Goal: Task Accomplishment & Management: Complete application form

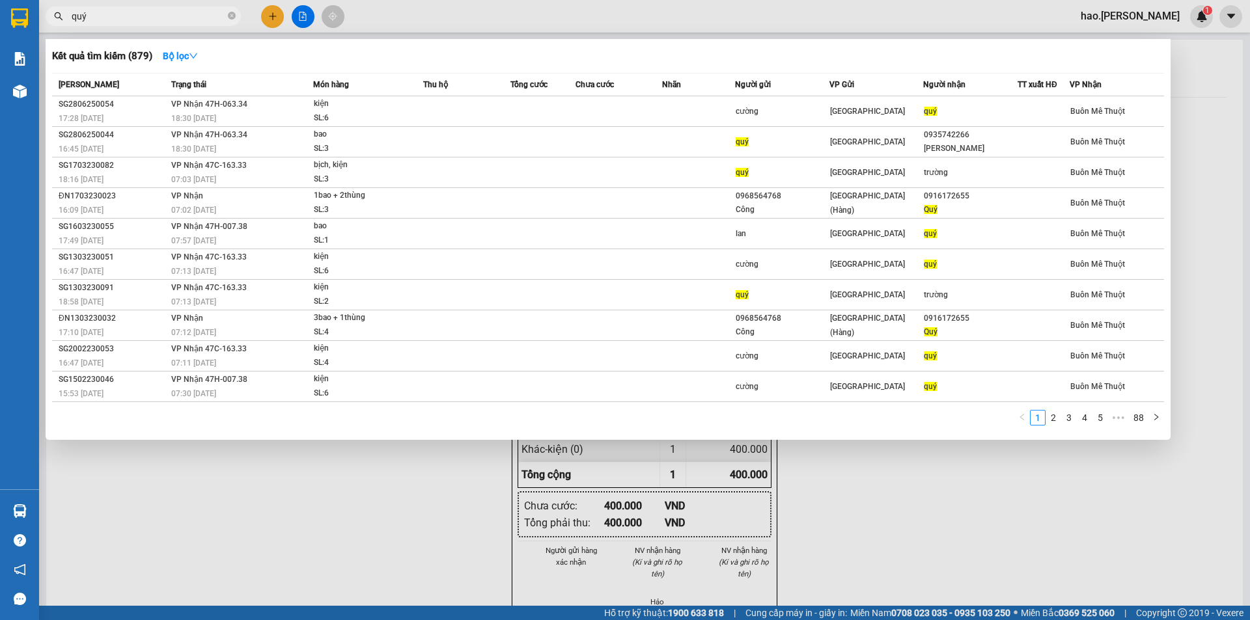
click at [262, 6] on div at bounding box center [625, 310] width 1250 height 620
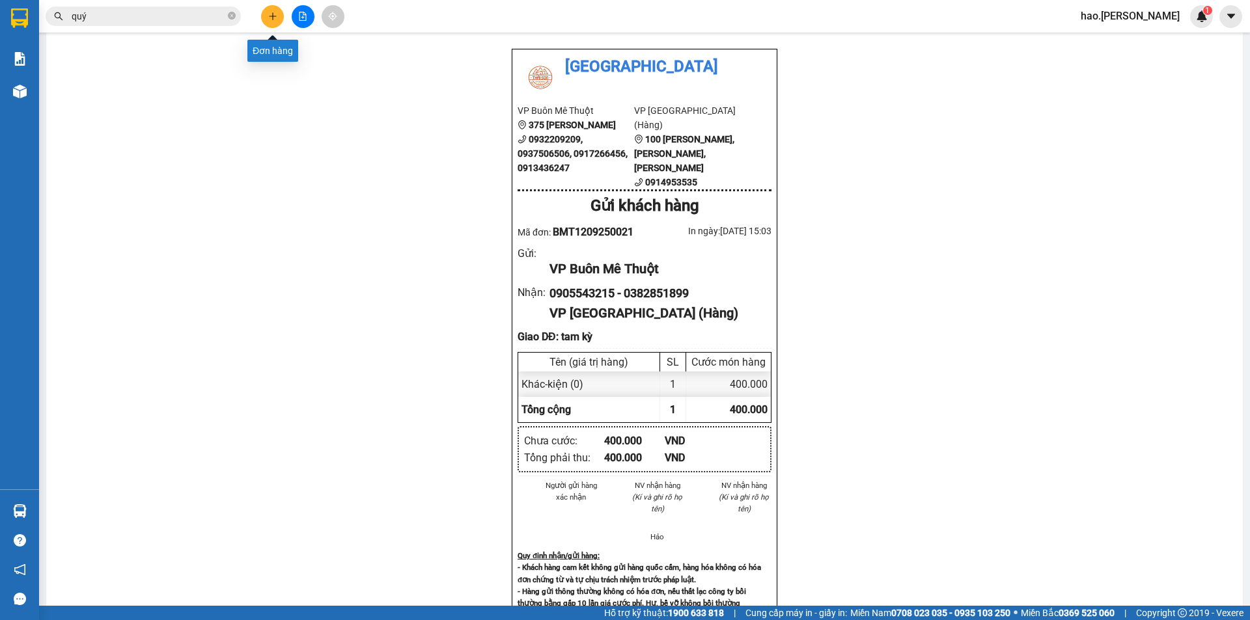
click at [265, 20] on button at bounding box center [272, 16] width 23 height 23
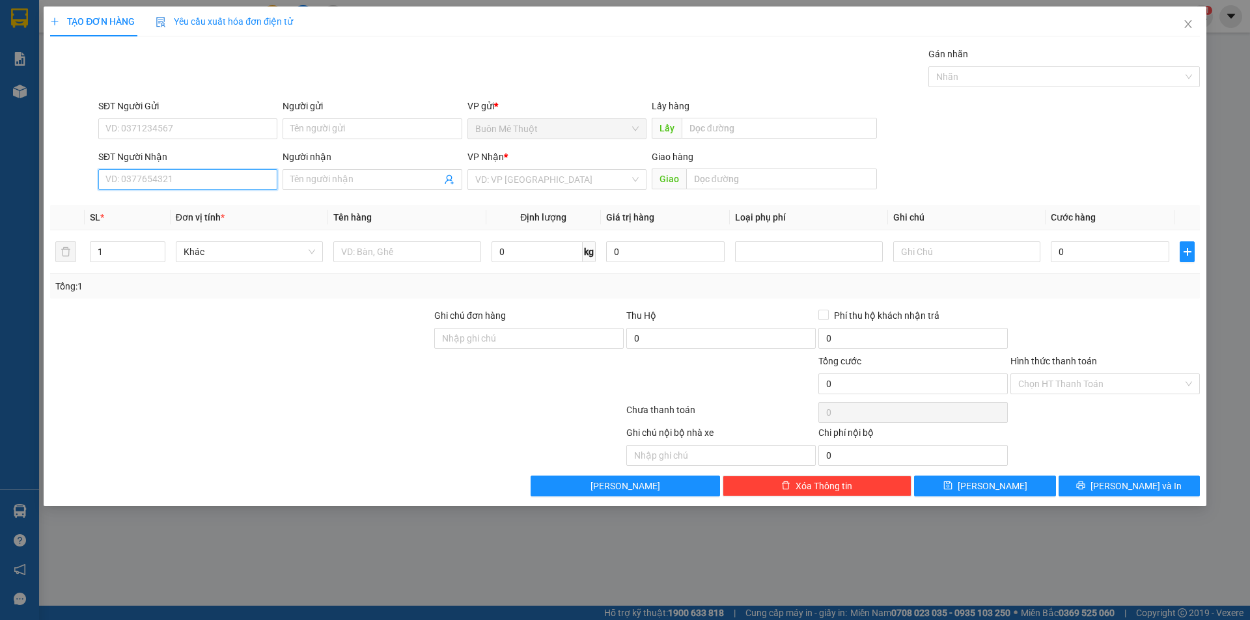
click at [244, 182] on input "SĐT Người Nhận" at bounding box center [187, 179] width 179 height 21
click at [241, 185] on input "SĐT Người Nhận" at bounding box center [187, 179] width 179 height 21
click at [221, 204] on div "0974112107" at bounding box center [187, 206] width 163 height 14
type input "0974112107"
type input "70.000"
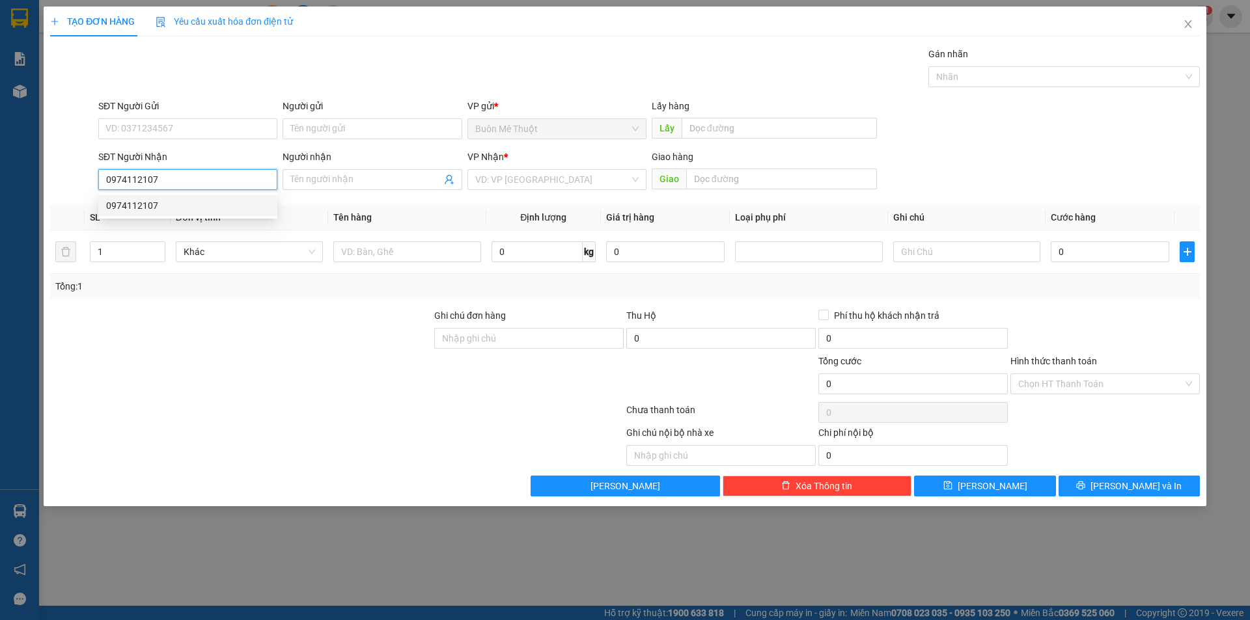
type input "70.000"
type input "0974112107"
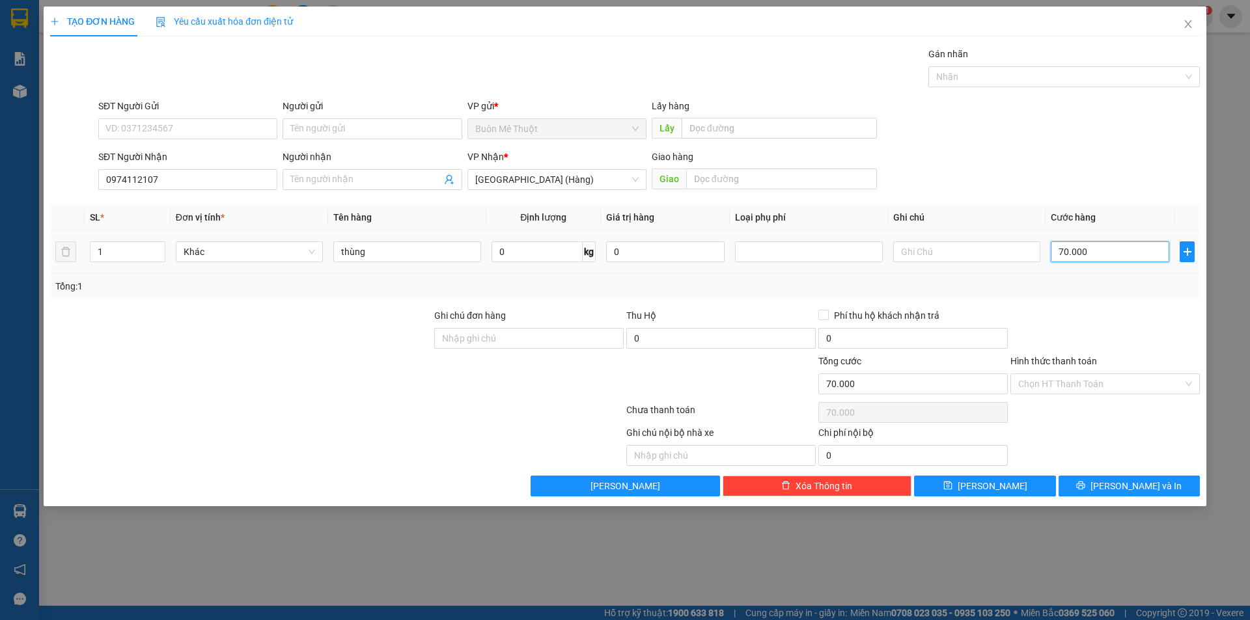
click at [1089, 257] on input "70.000" at bounding box center [1110, 252] width 118 height 21
type input "5"
type input "50"
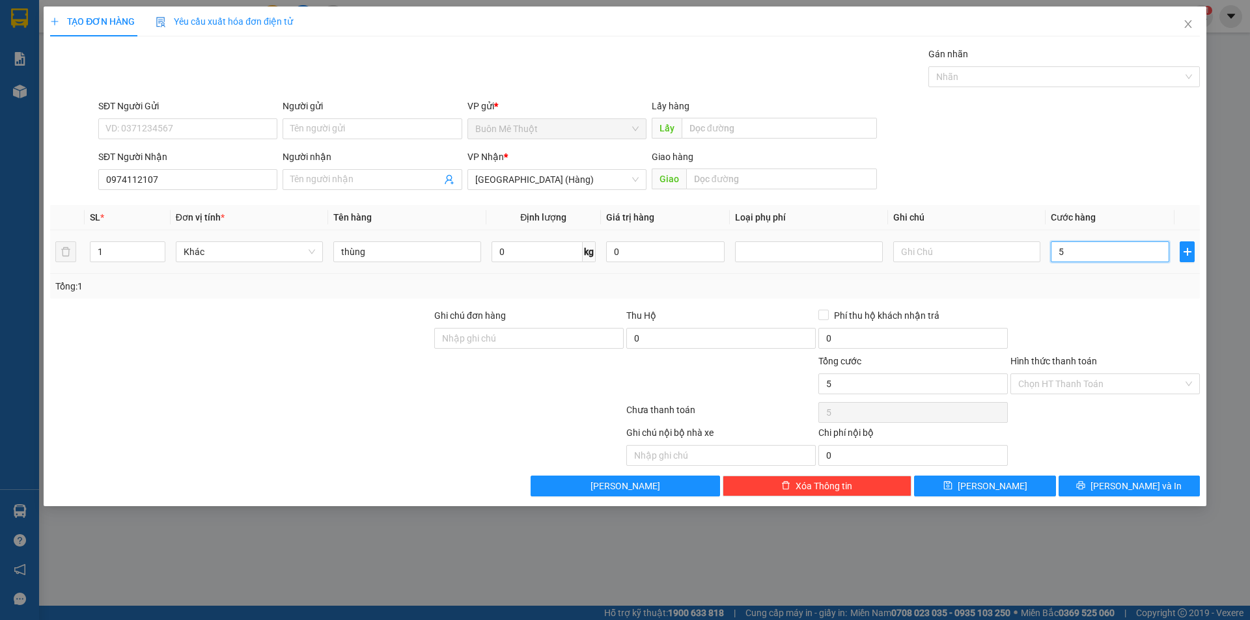
type input "50"
type input "50.000"
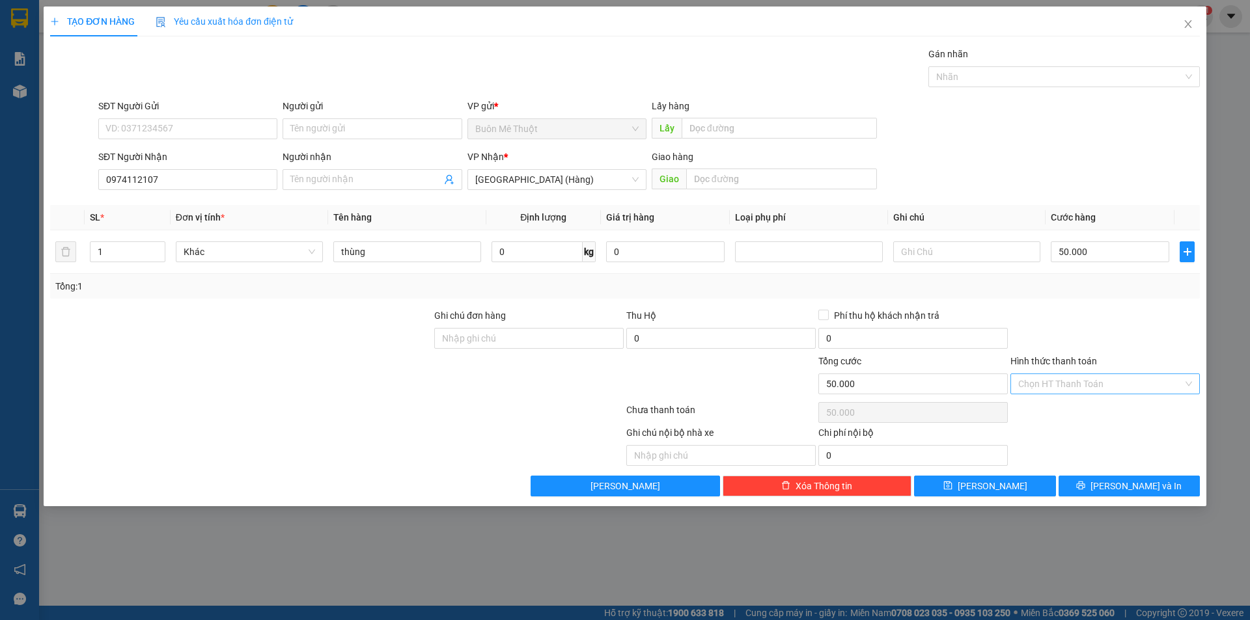
click at [1113, 391] on input "Hình thức thanh toán" at bounding box center [1100, 384] width 165 height 20
drag, startPoint x: 1112, startPoint y: 406, endPoint x: 1109, endPoint y: 449, distance: 43.7
click at [1112, 409] on div "Tại văn phòng" at bounding box center [1105, 410] width 174 height 14
type input "0"
click at [1113, 473] on div "Transit Pickup Surcharge Ids Transit Deliver Surcharge Ids Transit Deliver Surc…" at bounding box center [625, 272] width 1150 height 450
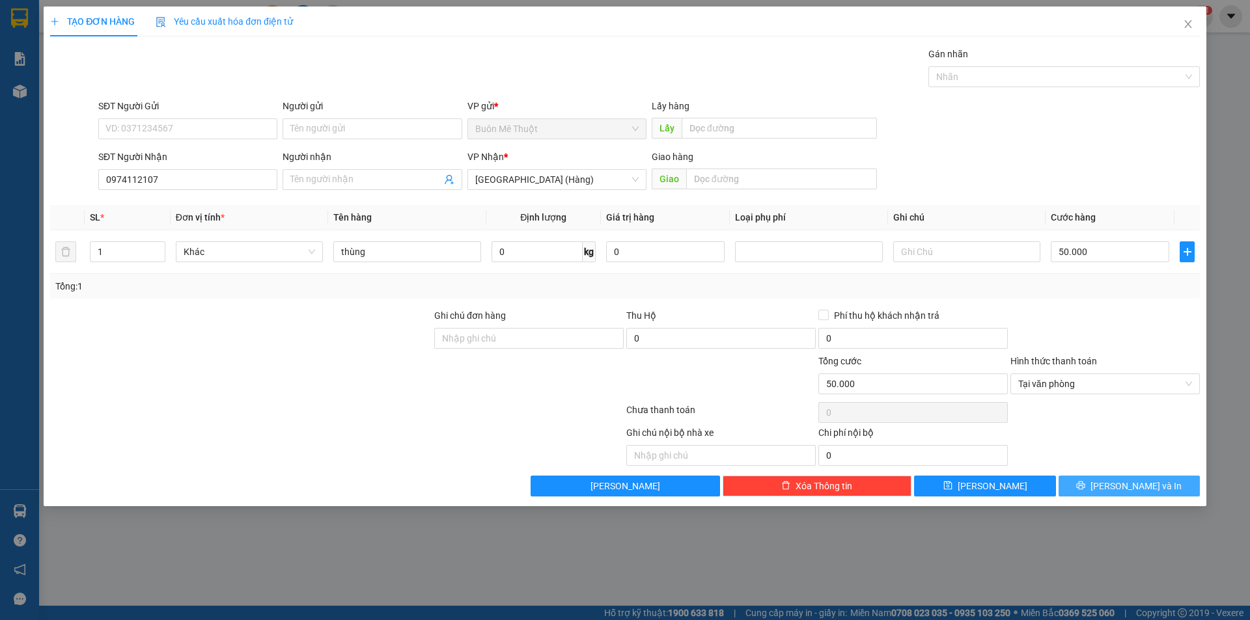
click at [1115, 488] on button "[PERSON_NAME] và In" at bounding box center [1129, 486] width 141 height 21
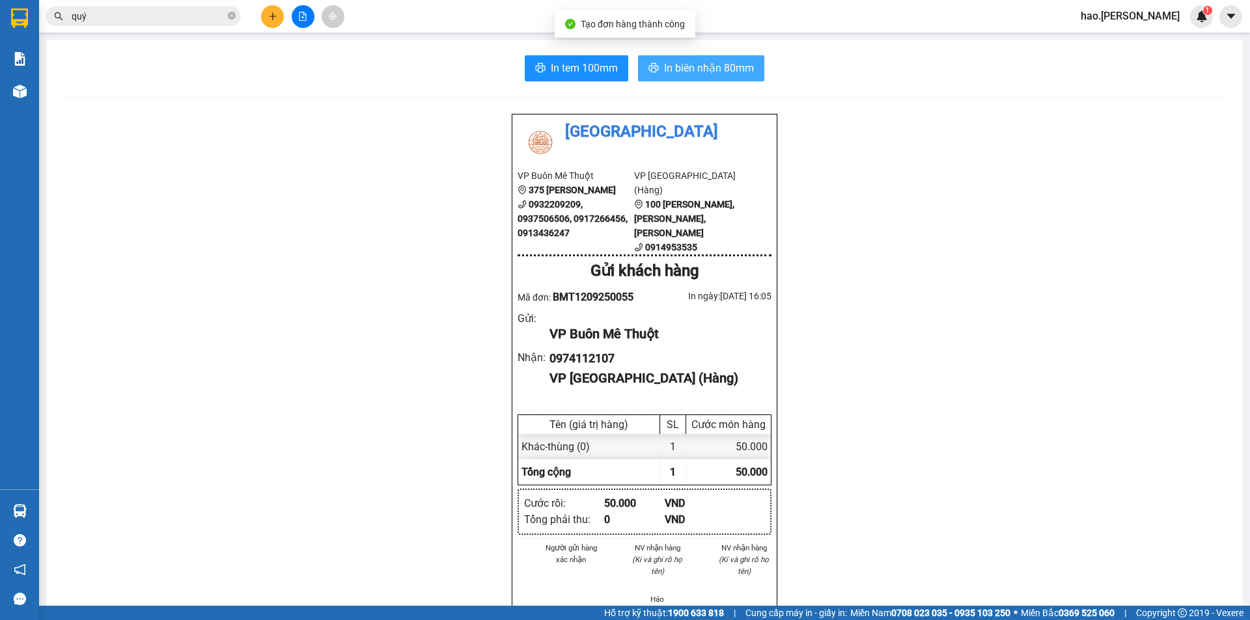
click at [695, 62] on span "In biên nhận 80mm" at bounding box center [709, 68] width 90 height 16
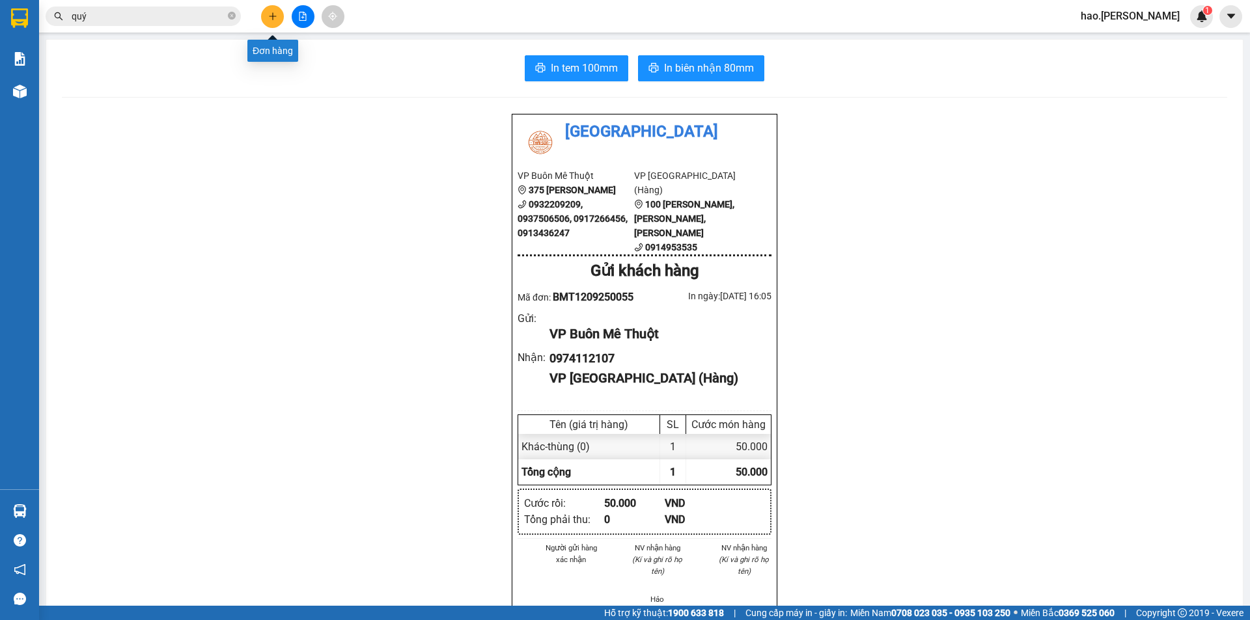
click at [265, 13] on button at bounding box center [272, 16] width 23 height 23
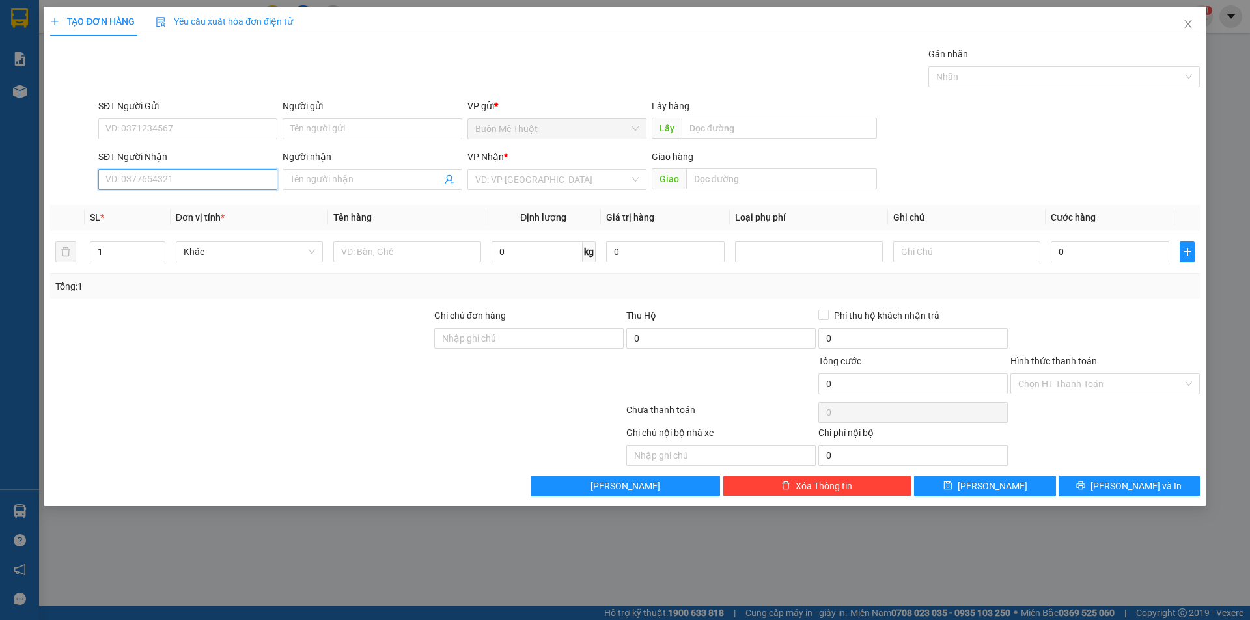
click at [207, 180] on input "SĐT Người Nhận" at bounding box center [187, 179] width 179 height 21
type input "0942570669"
click at [132, 204] on div "0942570669" at bounding box center [187, 206] width 163 height 14
type input "50.000"
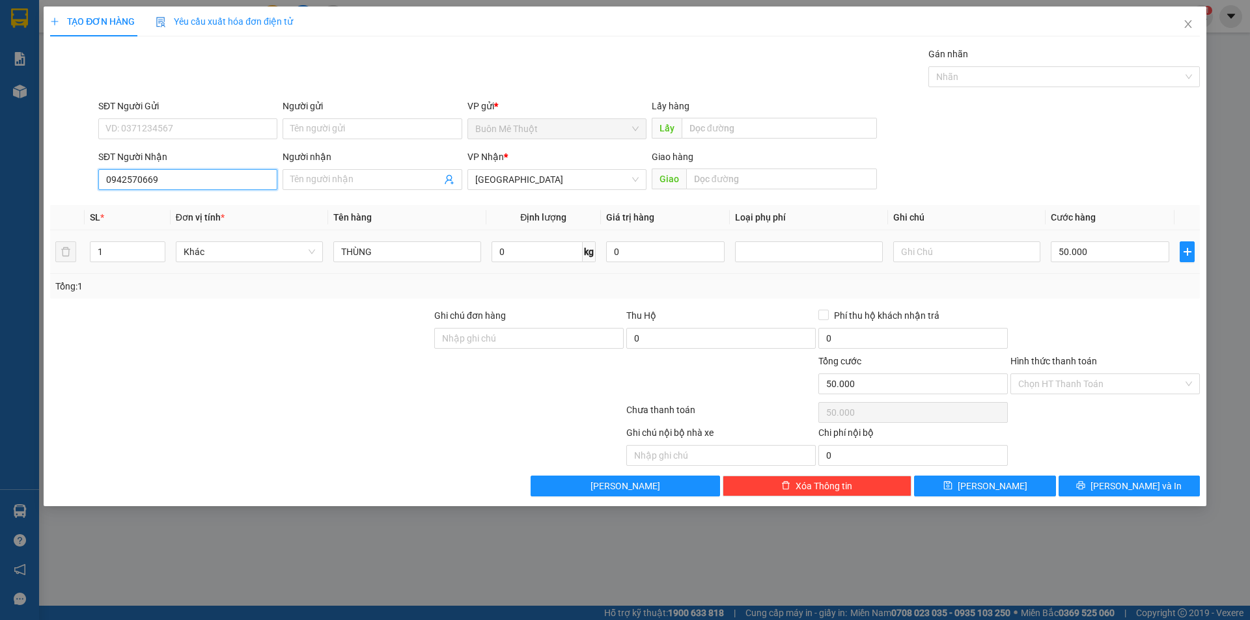
type input "0942570669"
drag, startPoint x: 1109, startPoint y: 240, endPoint x: 1097, endPoint y: 255, distance: 19.5
click at [1102, 253] on div "50.000" at bounding box center [1110, 252] width 118 height 26
click at [1097, 255] on input "50.000" at bounding box center [1110, 252] width 118 height 21
type input "3"
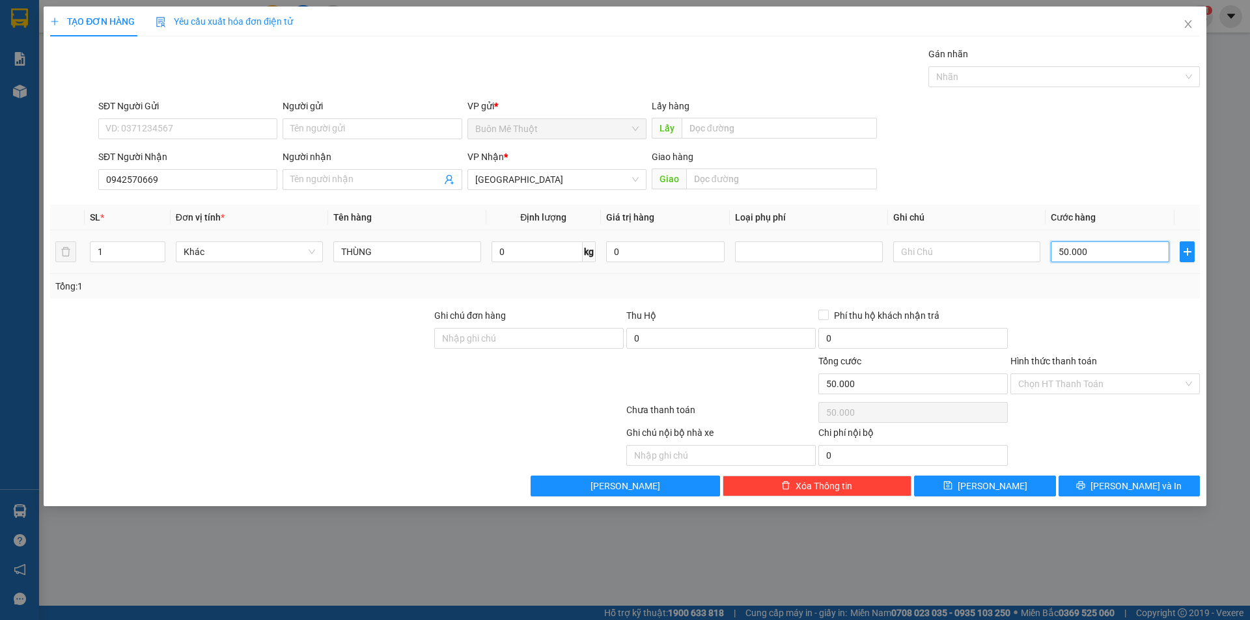
type input "3"
type input "30"
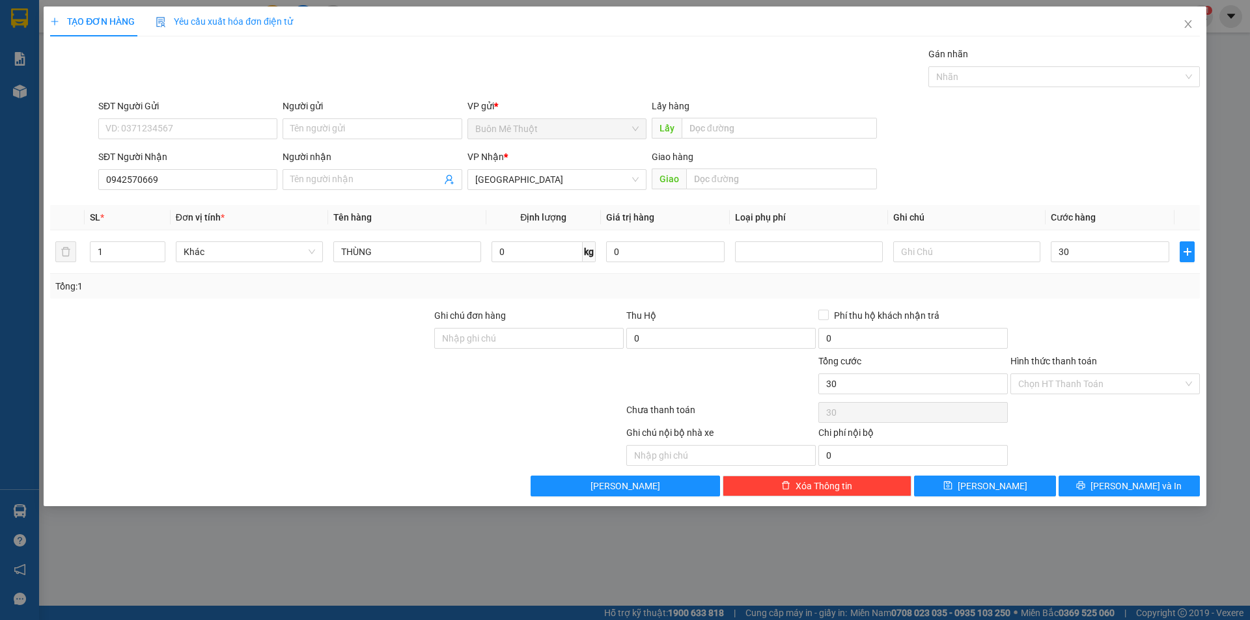
type input "30.000"
drag, startPoint x: 1065, startPoint y: 368, endPoint x: 1067, endPoint y: 376, distance: 8.7
click at [1066, 368] on div "Hình thức thanh toán" at bounding box center [1104, 364] width 189 height 20
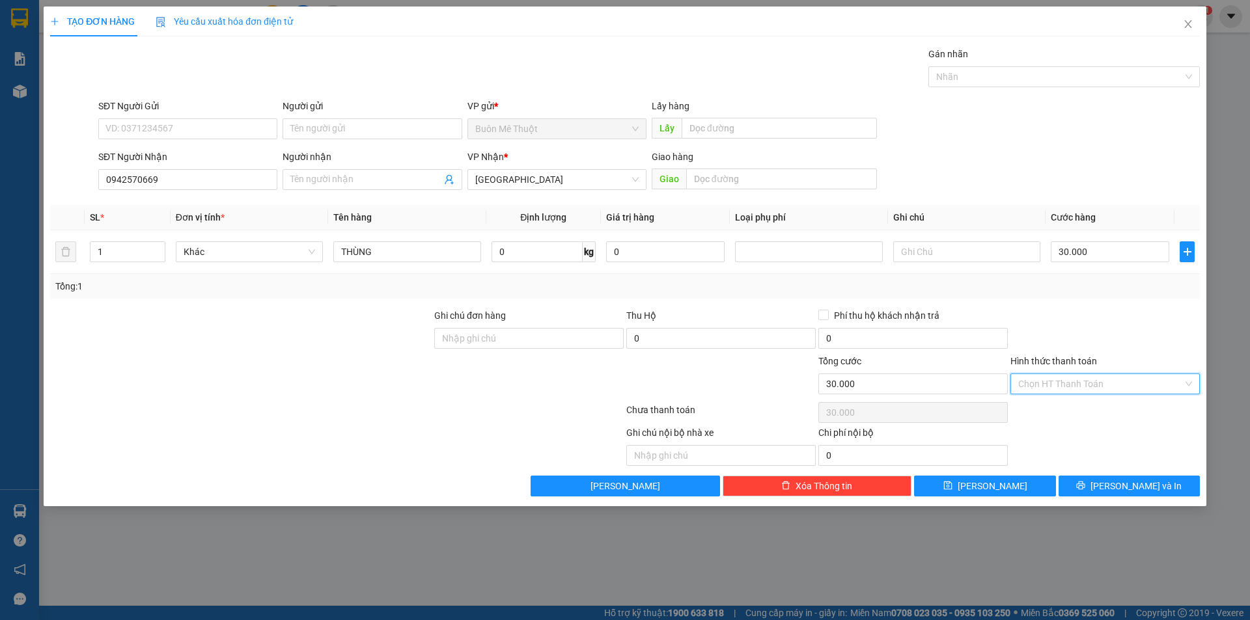
drag, startPoint x: 1067, startPoint y: 376, endPoint x: 1069, endPoint y: 393, distance: 16.4
click at [1068, 380] on input "Hình thức thanh toán" at bounding box center [1100, 384] width 165 height 20
click at [1069, 408] on div "Tại văn phòng" at bounding box center [1105, 410] width 174 height 14
type input "0"
click at [1085, 481] on button "[PERSON_NAME] và In" at bounding box center [1129, 486] width 141 height 21
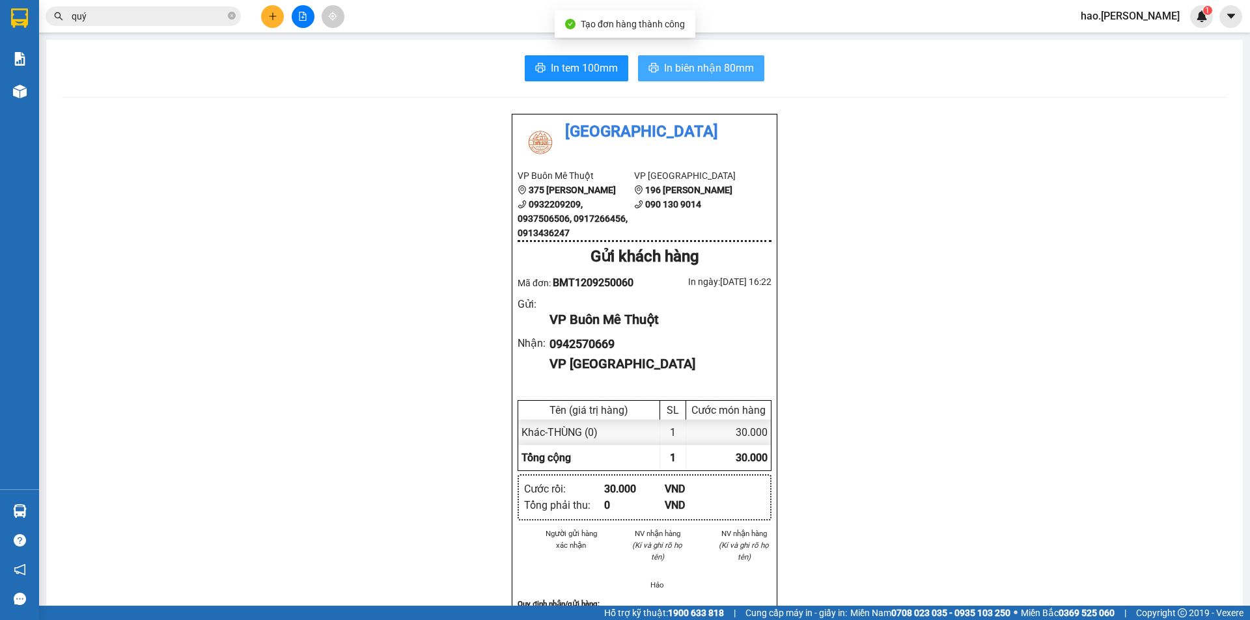
drag, startPoint x: 693, startPoint y: 51, endPoint x: 701, endPoint y: 72, distance: 22.5
click at [699, 66] on div "In tem 100mm In biên nhận 80mm Thái Sơn VP Buôn Mê Thuột 375 Hoàng Diệu 0932209…" at bounding box center [644, 568] width 1197 height 1057
click at [712, 86] on div "In tem 100mm In biên nhận 80mm Thái Sơn VP Buôn Mê Thuột 375 Hoàng Diệu 0932209…" at bounding box center [644, 568] width 1197 height 1057
click at [712, 66] on span "In biên nhận 80mm" at bounding box center [709, 68] width 90 height 16
click at [271, 13] on icon "plus" at bounding box center [272, 16] width 9 height 9
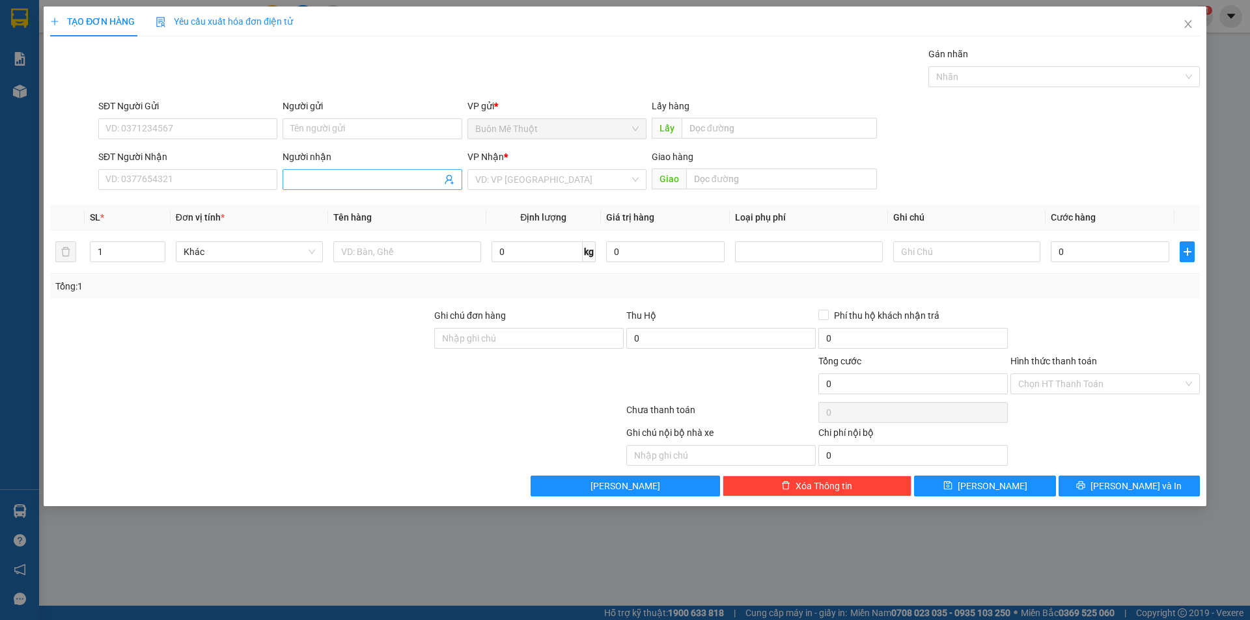
click at [391, 178] on input "Người nhận" at bounding box center [365, 180] width 150 height 14
type input "dược"
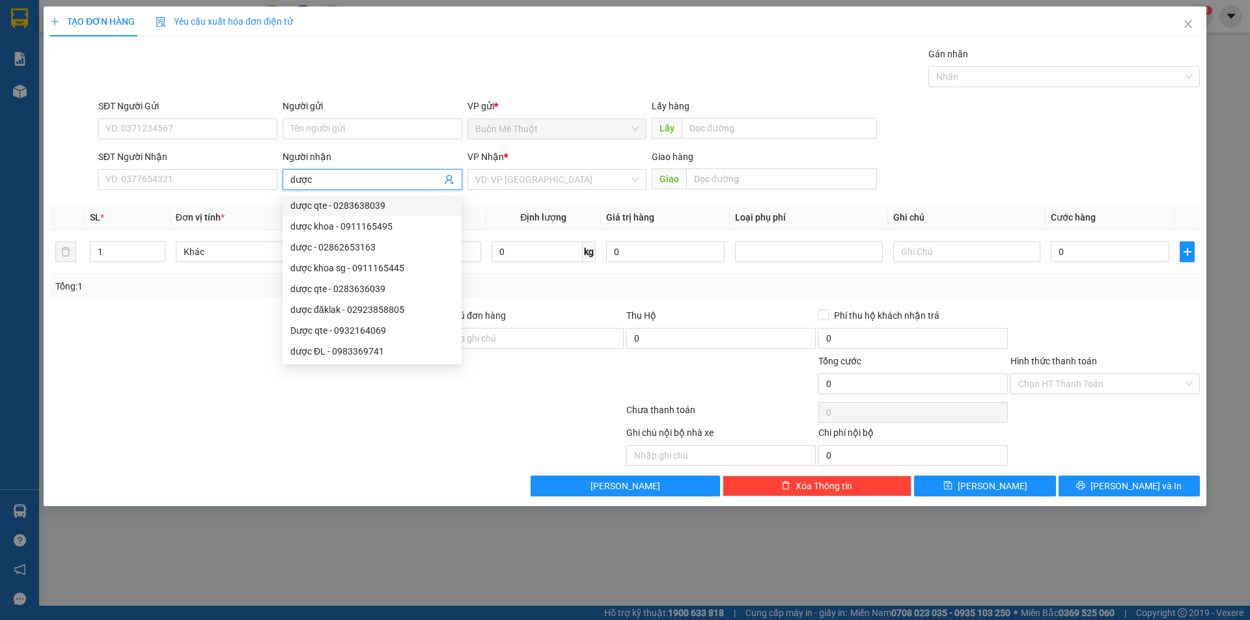
click at [383, 206] on div "dược qte - 0283638039" at bounding box center [371, 206] width 163 height 14
type input "0283638039"
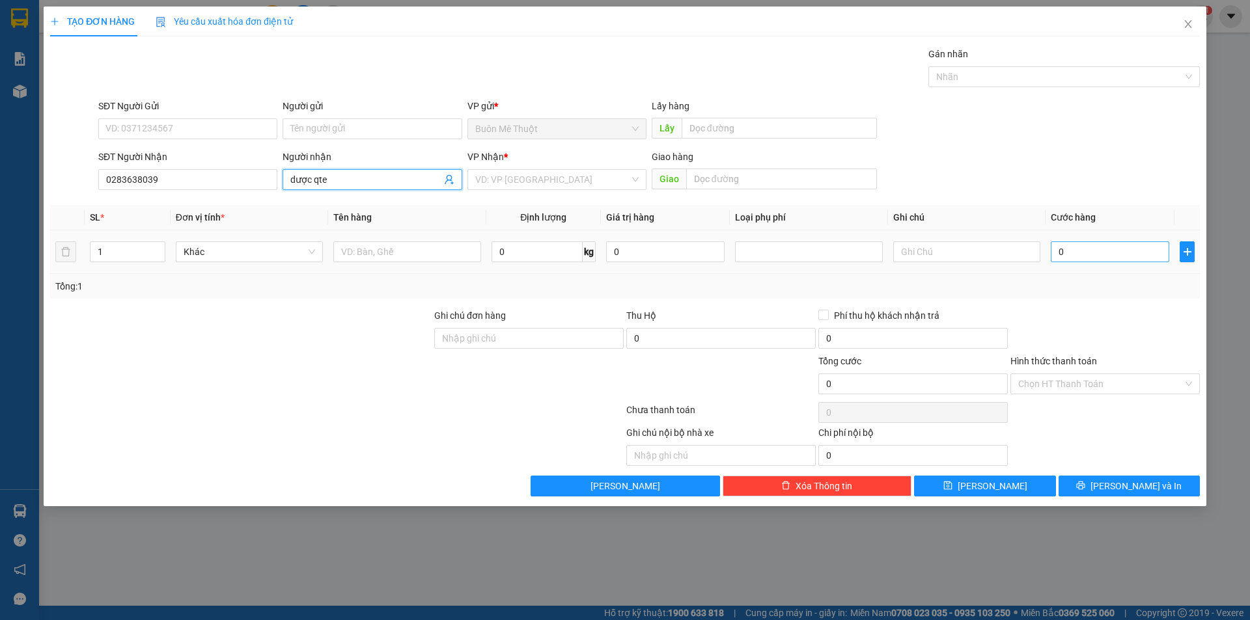
type input "dược qte"
click at [1111, 252] on input "0" at bounding box center [1110, 252] width 118 height 21
type input "3"
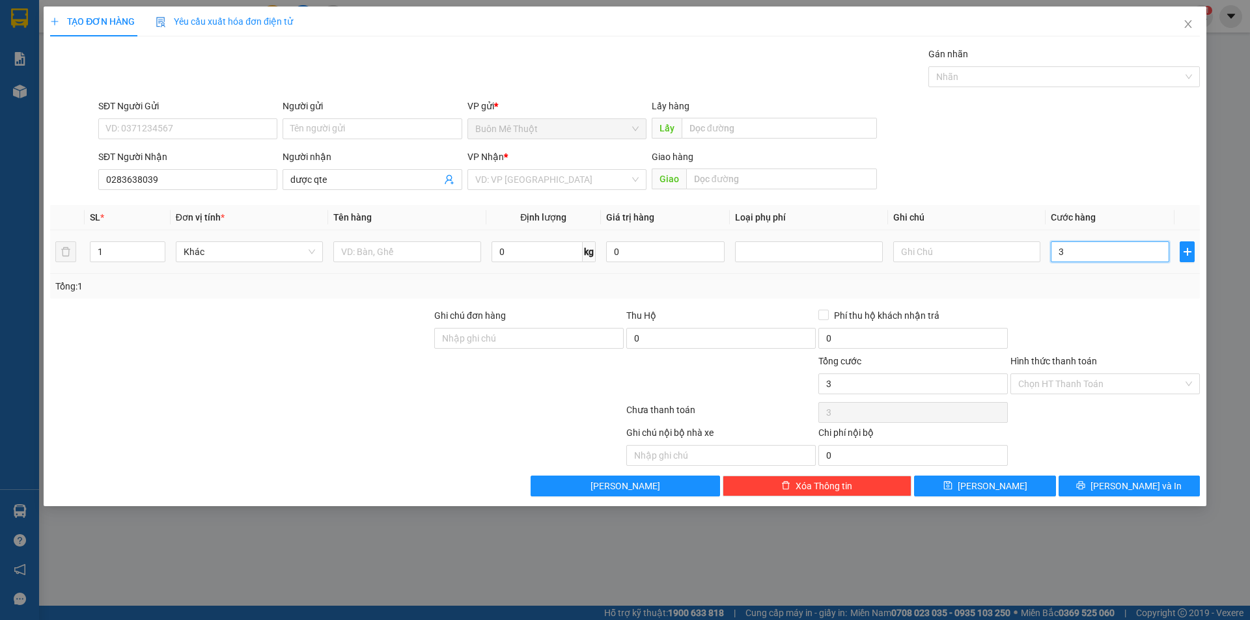
type input "30"
type input "30.000"
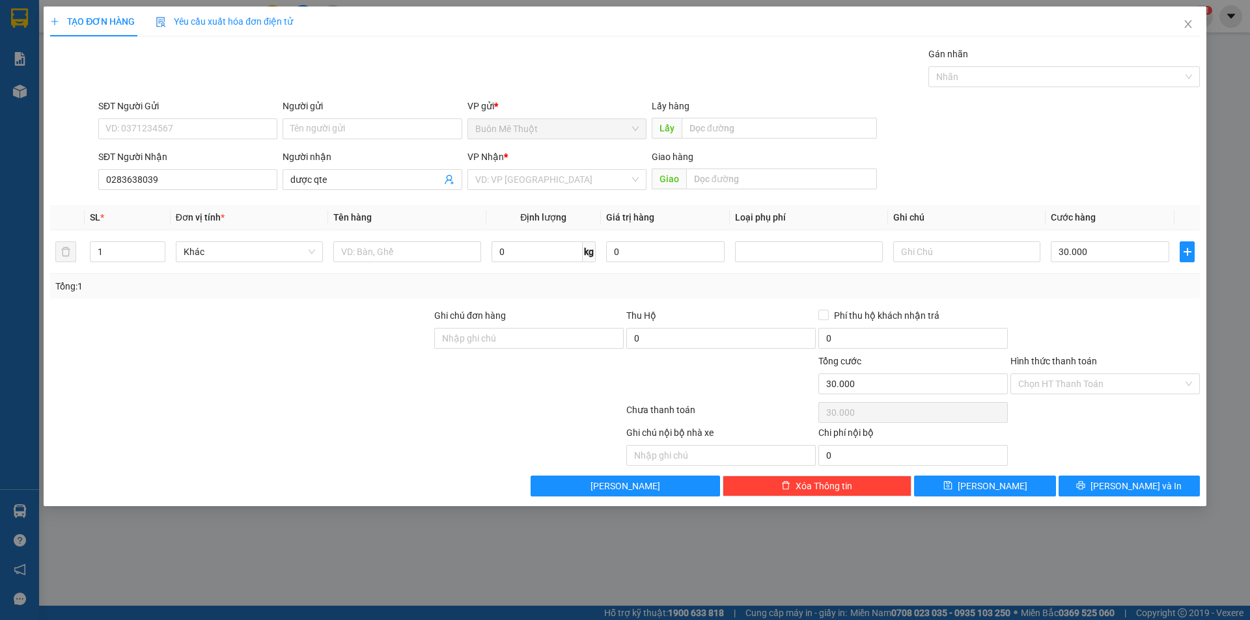
click at [1106, 158] on div "SĐT Người Nhận 0283638039 Người nhận dược qte VP Nhận * VD: VP Sài Gòn Giao hàn…" at bounding box center [649, 173] width 1107 height 46
click at [1151, 161] on div "SĐT Người Nhận 0283638039 Người nhận dược qte VP Nhận * VD: VP Sài Gòn Giao hàn…" at bounding box center [649, 173] width 1107 height 46
click at [1111, 253] on input "30.000" at bounding box center [1110, 252] width 118 height 21
click at [1119, 173] on div "SĐT Người Nhận 0283638039 Người nhận dược qte VP Nhận * VD: VP Sài Gòn Giao hàn…" at bounding box center [649, 173] width 1107 height 46
click at [1092, 389] on input "Hình thức thanh toán" at bounding box center [1100, 384] width 165 height 20
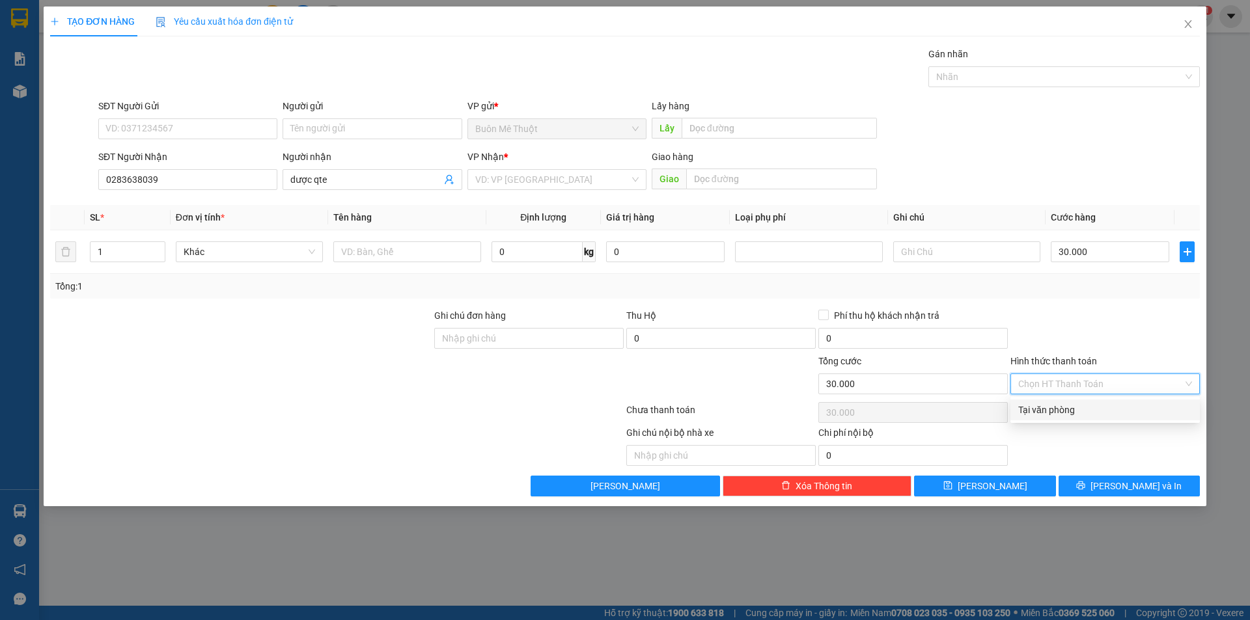
click at [1101, 402] on div "Tại văn phòng" at bounding box center [1104, 410] width 189 height 21
type input "0"
click at [1093, 326] on div at bounding box center [1105, 332] width 192 height 46
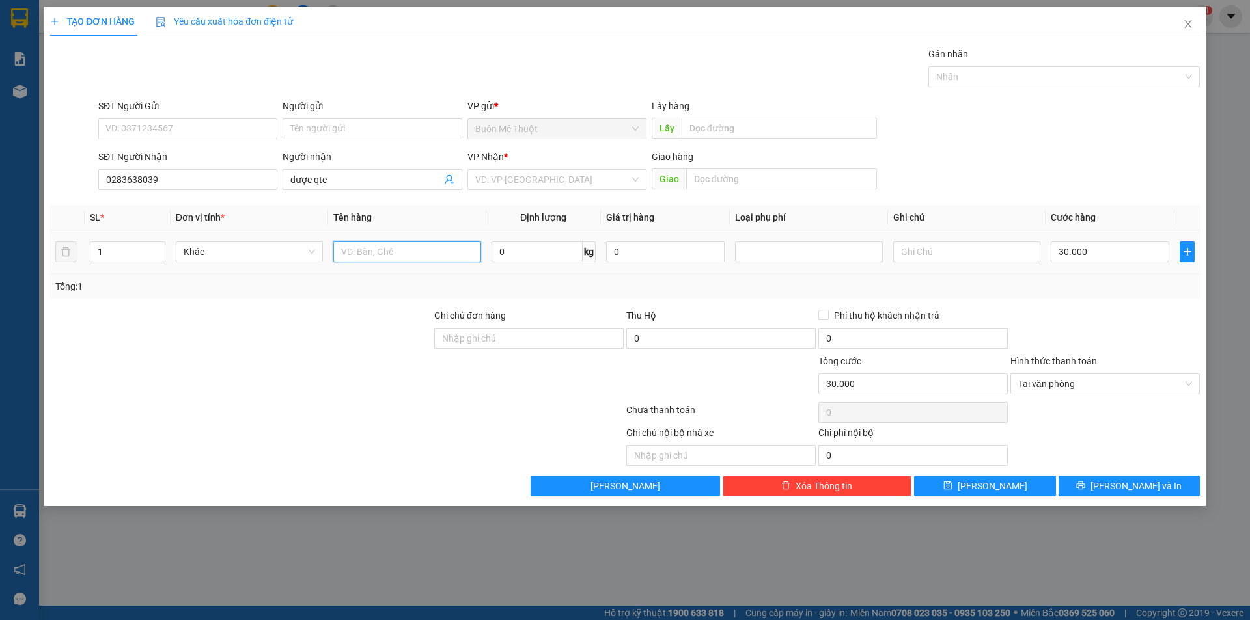
click at [370, 243] on input "text" at bounding box center [406, 252] width 147 height 21
type input "thùng"
click at [1085, 485] on button "[PERSON_NAME] và In" at bounding box center [1129, 486] width 141 height 21
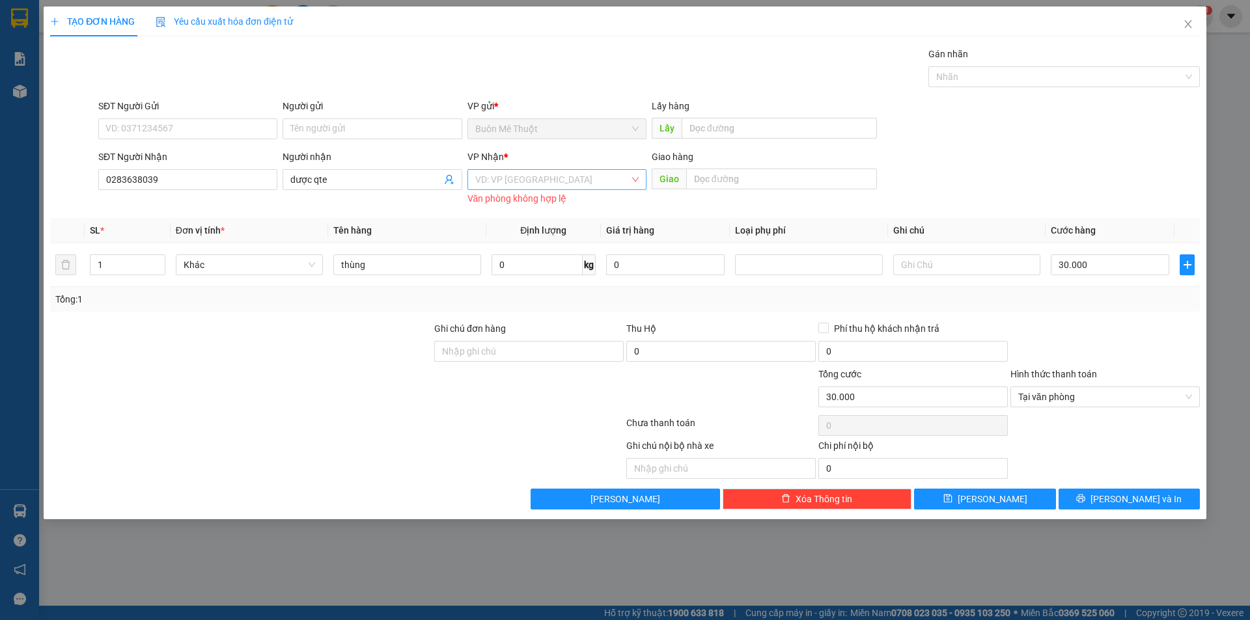
click at [506, 178] on input "search" at bounding box center [552, 180] width 154 height 20
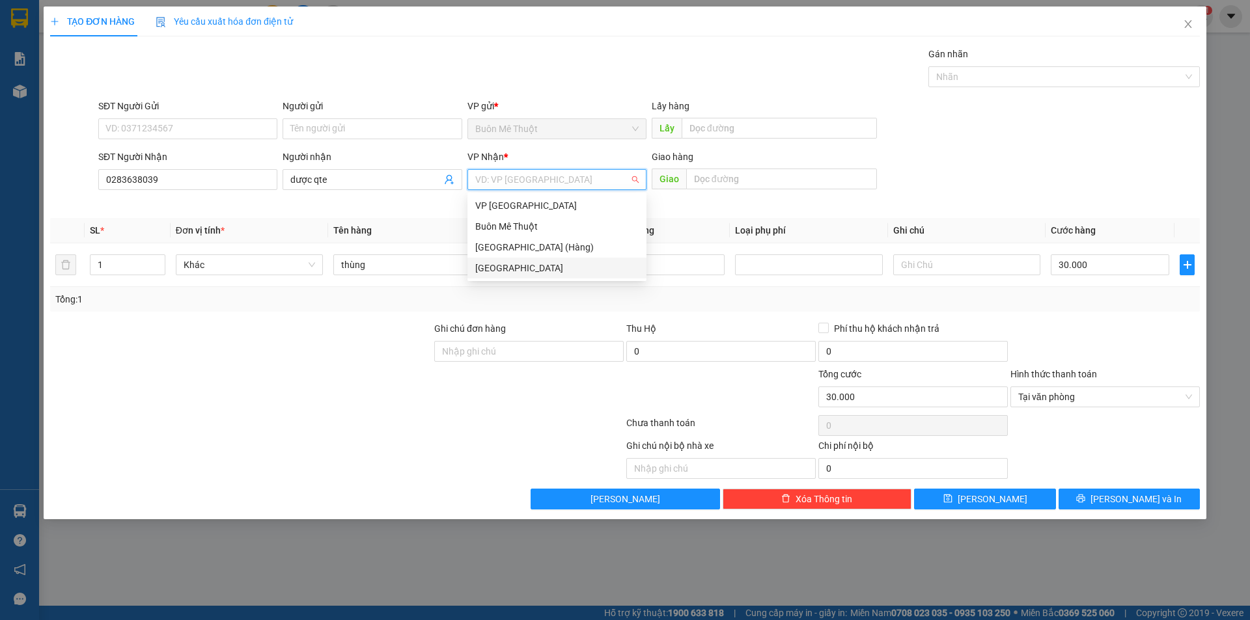
click at [518, 267] on div "[GEOGRAPHIC_DATA]" at bounding box center [556, 268] width 163 height 14
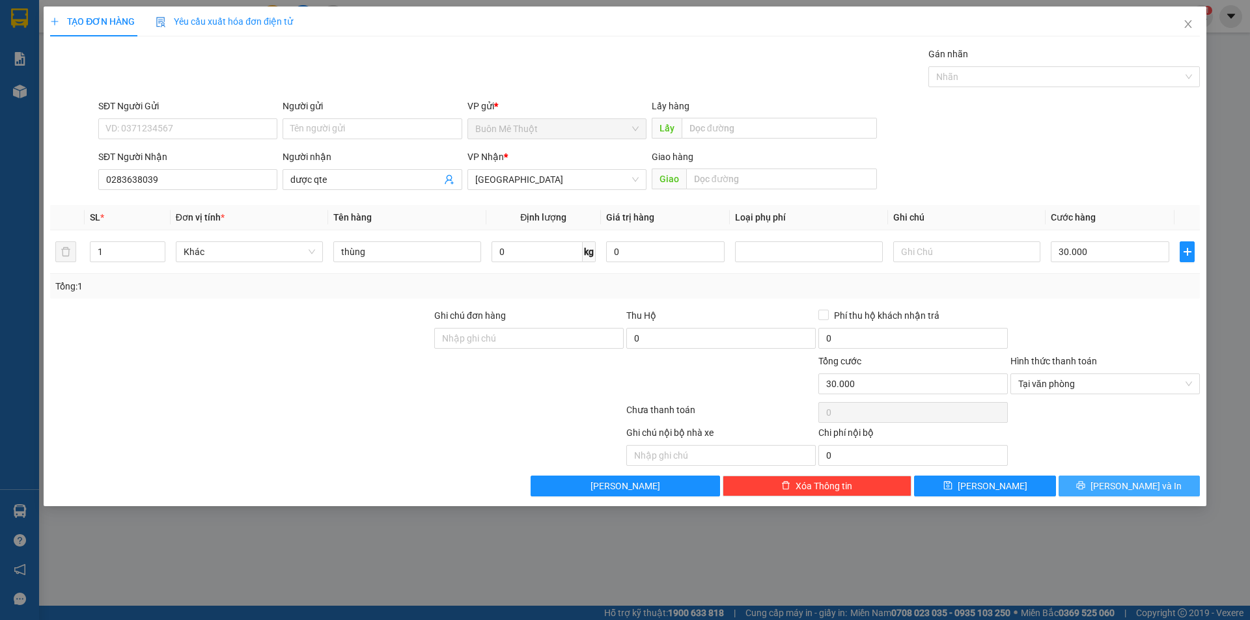
drag, startPoint x: 1087, startPoint y: 486, endPoint x: 1050, endPoint y: 161, distance: 326.9
click at [1050, 161] on div "Transit Pickup Surcharge Ids Transit Deliver Surcharge Ids Transit Deliver Surc…" at bounding box center [625, 272] width 1150 height 450
click at [1122, 488] on span "[PERSON_NAME] và In" at bounding box center [1136, 486] width 91 height 14
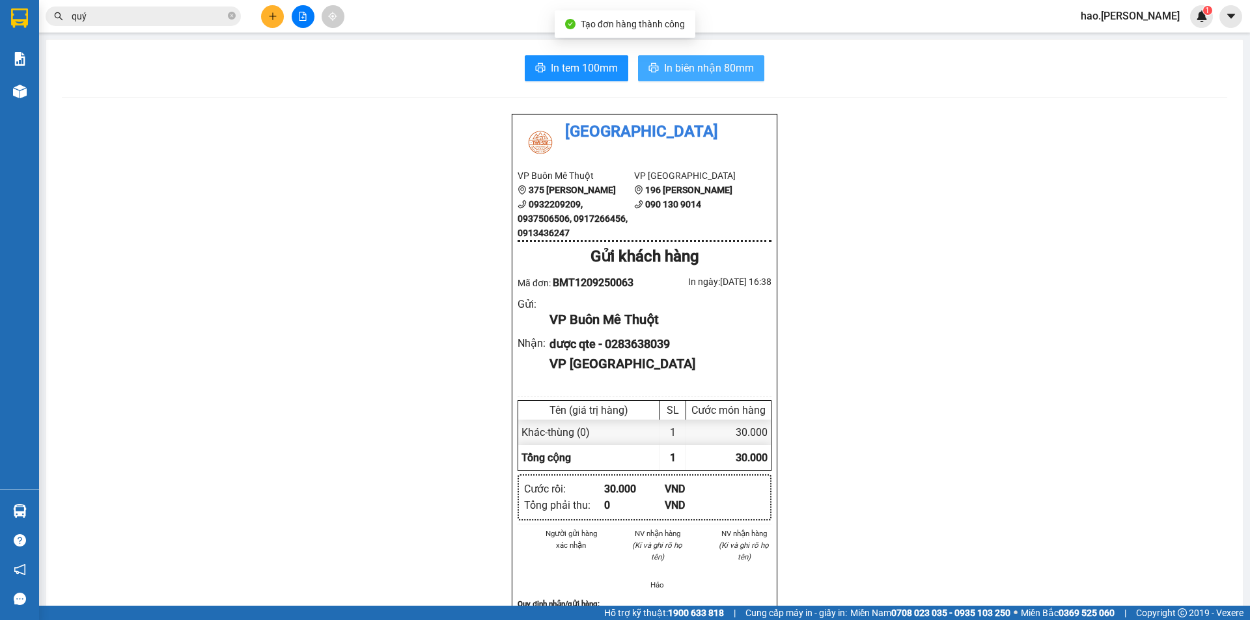
click at [665, 63] on span "In biên nhận 80mm" at bounding box center [709, 68] width 90 height 16
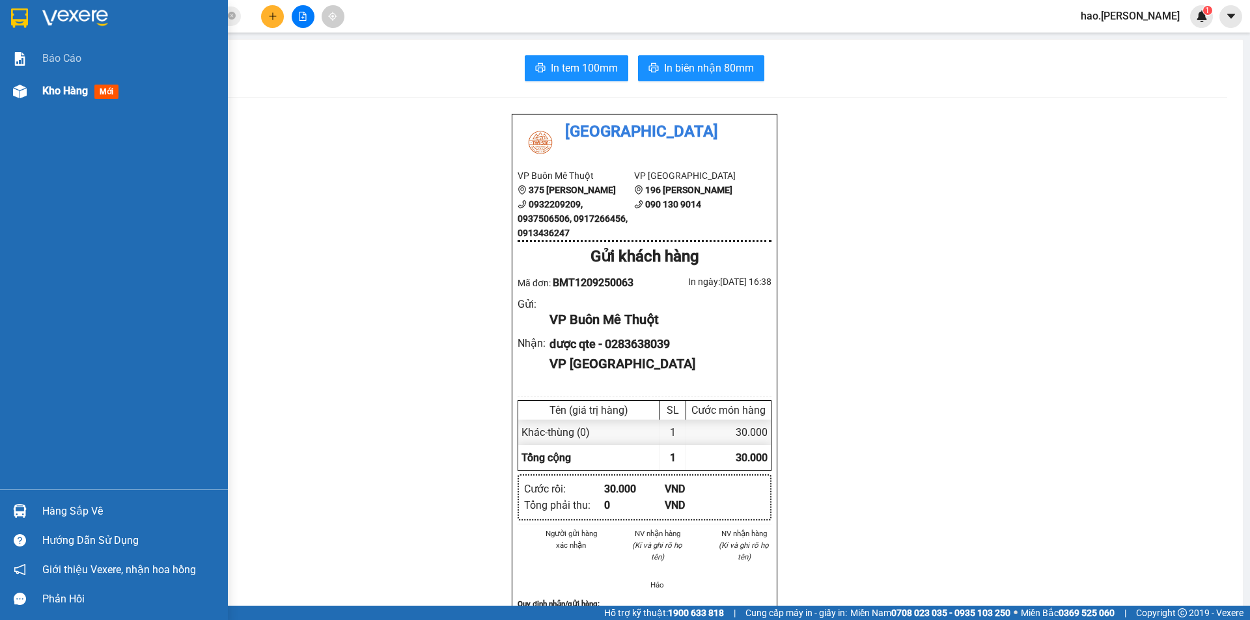
click at [81, 91] on span "Kho hàng" at bounding box center [65, 91] width 46 height 12
click at [84, 91] on span "Kho hàng" at bounding box center [65, 91] width 46 height 12
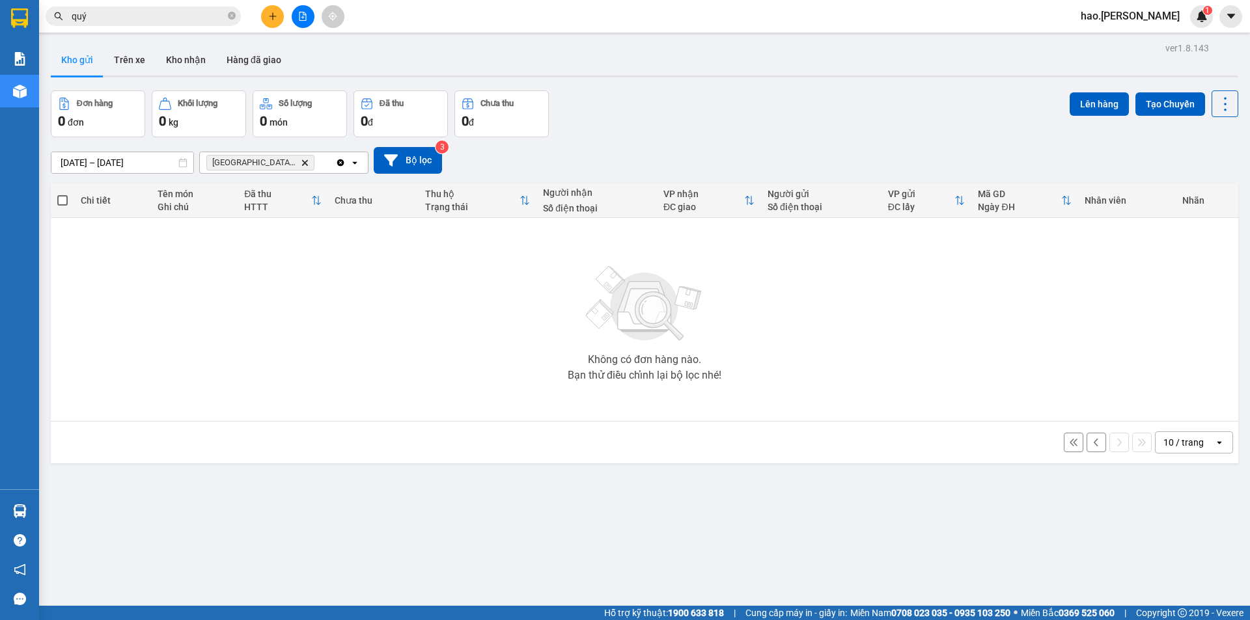
click at [301, 162] on icon "Delete" at bounding box center [305, 163] width 8 height 8
click at [280, 162] on div "Chọn văn phòng nhận" at bounding box center [253, 162] width 90 height 13
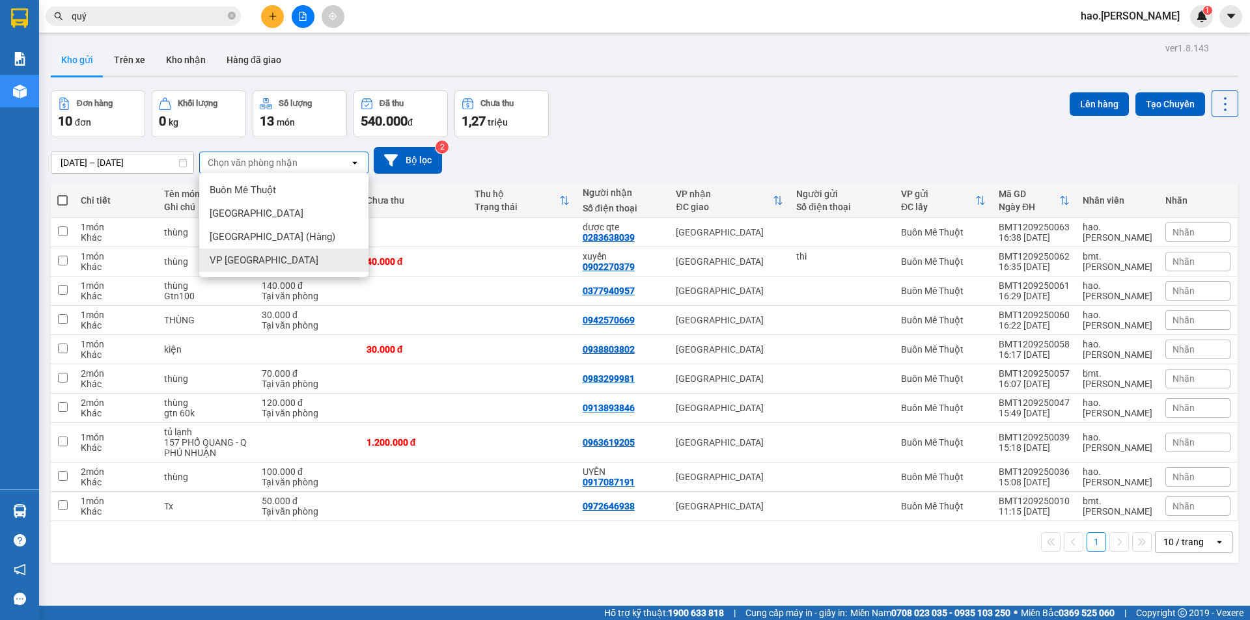
click at [255, 263] on span "VP [GEOGRAPHIC_DATA]" at bounding box center [264, 260] width 109 height 13
